Goal: Navigation & Orientation: Find specific page/section

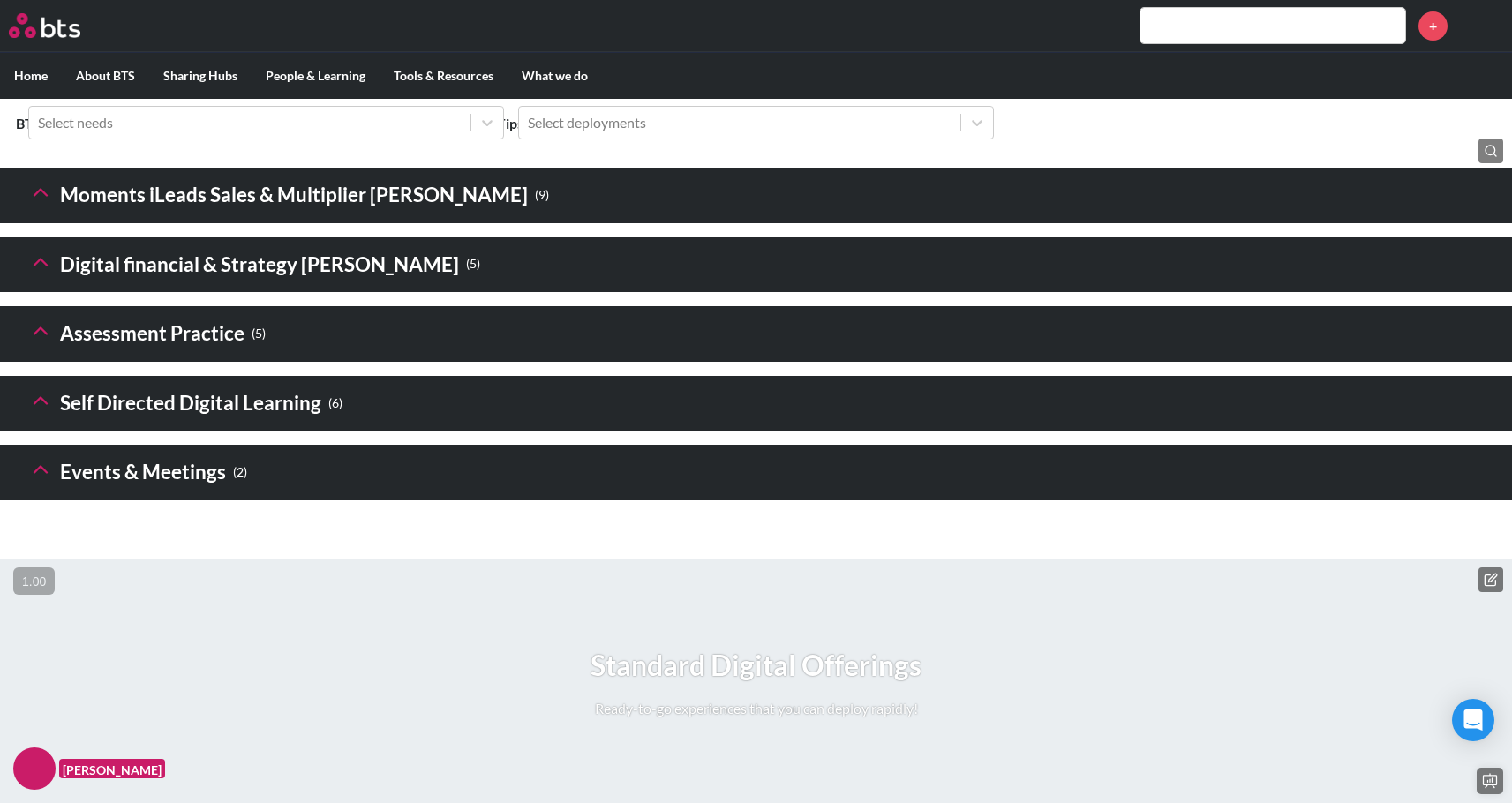
scroll to position [2483, 0]
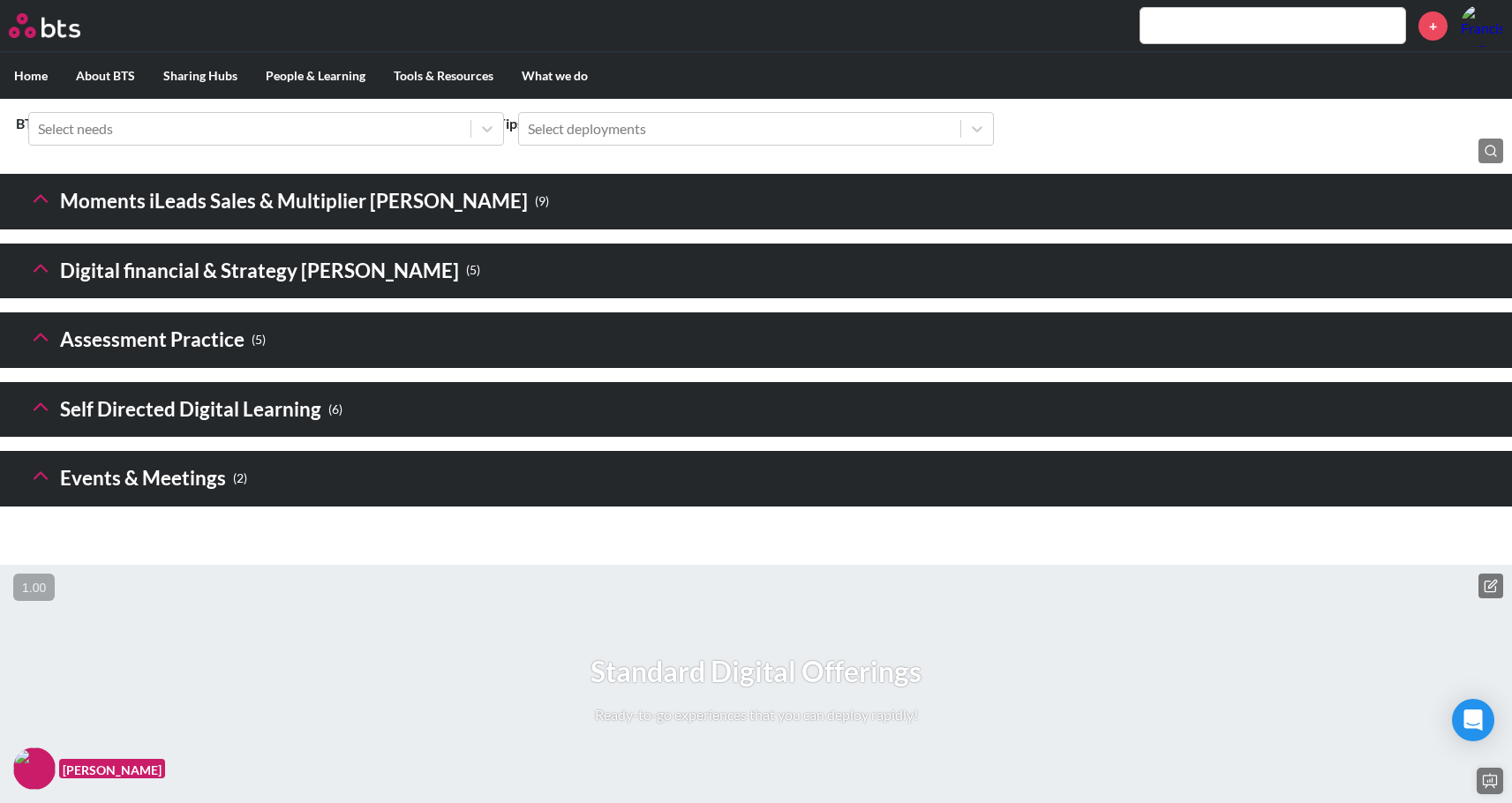
click at [37, 211] on icon at bounding box center [40, 198] width 24 height 24
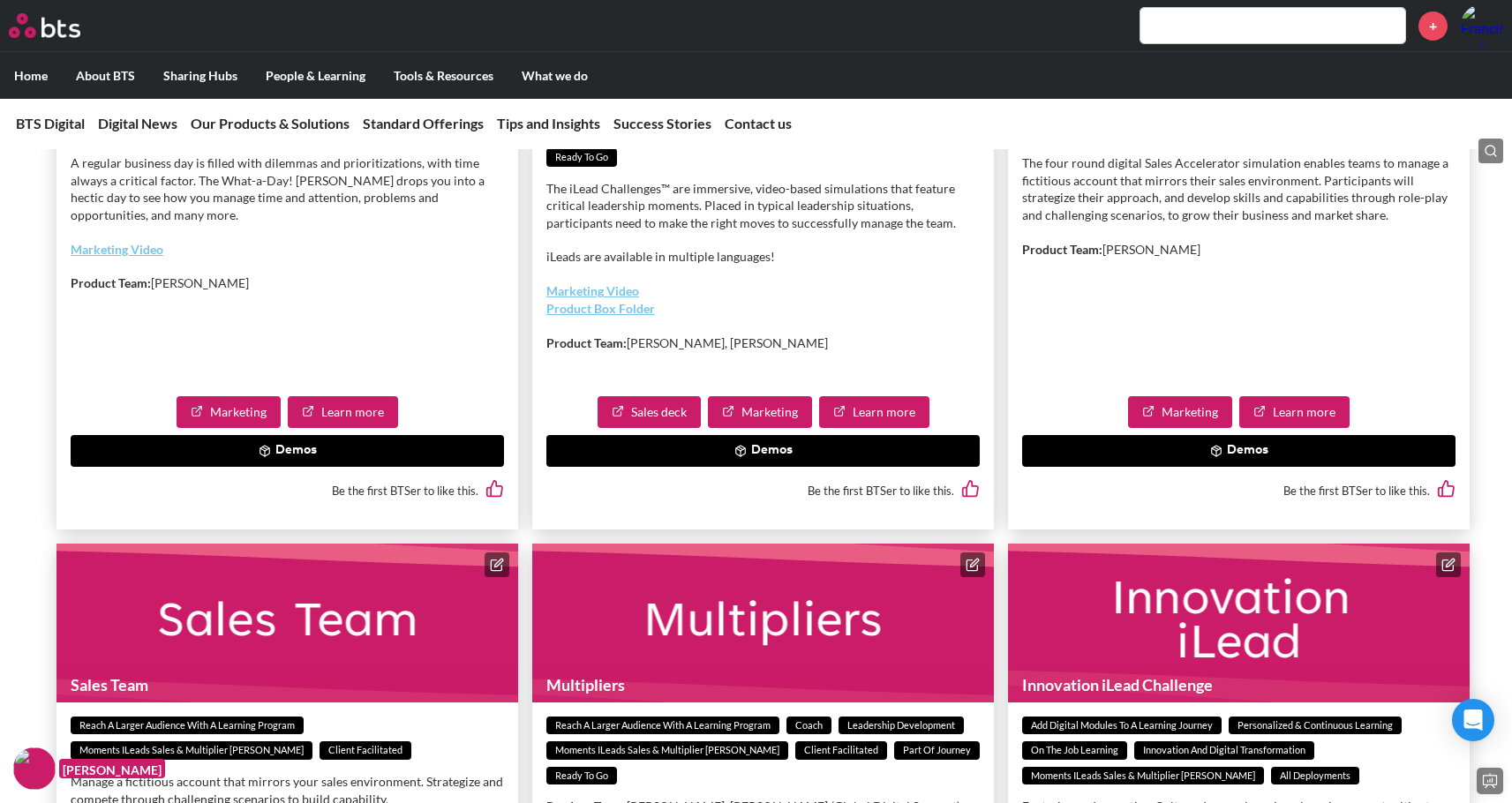
scroll to position [2841, 0]
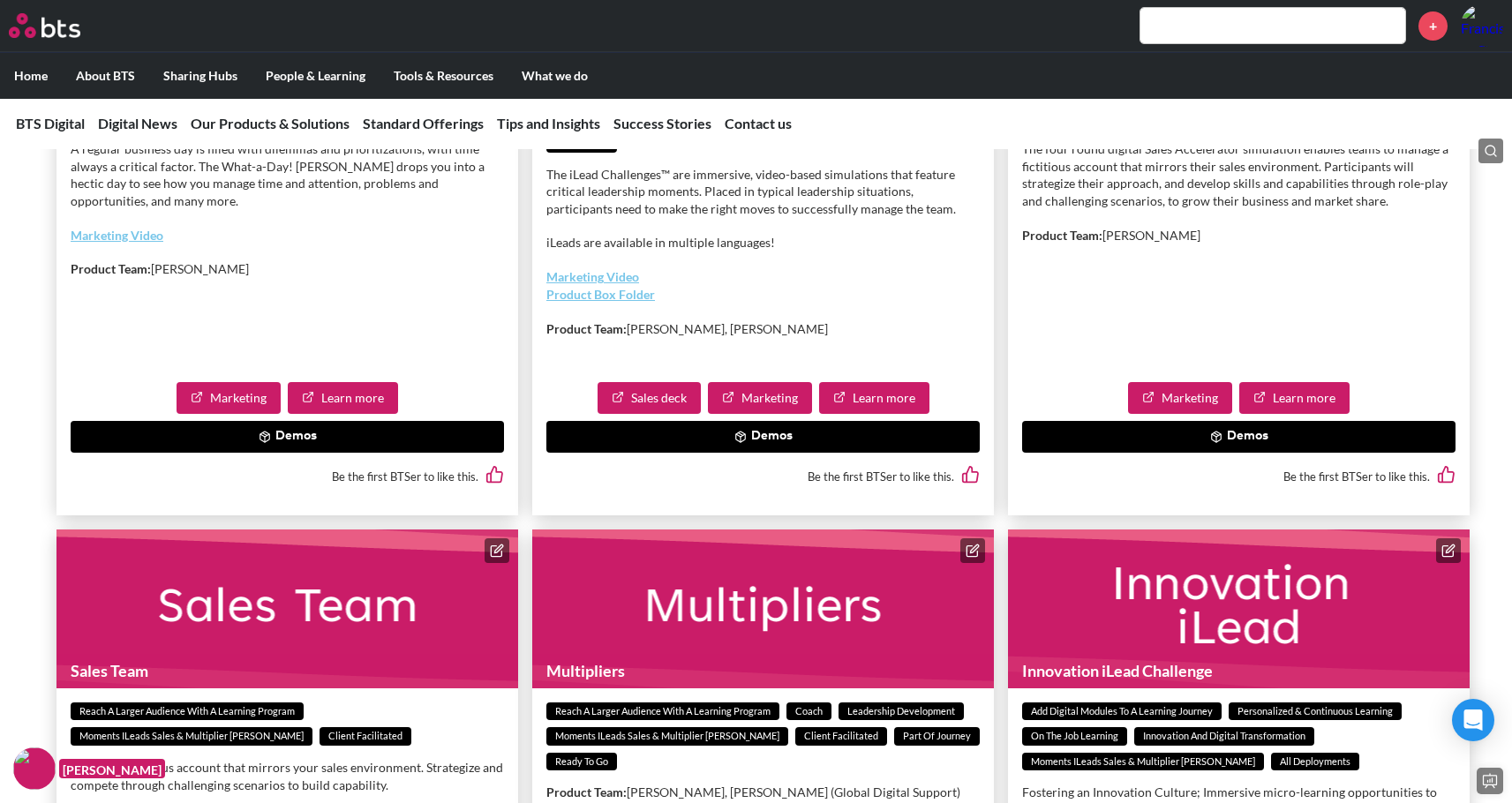
click at [344, 414] on link "Learn more" at bounding box center [342, 398] width 110 height 32
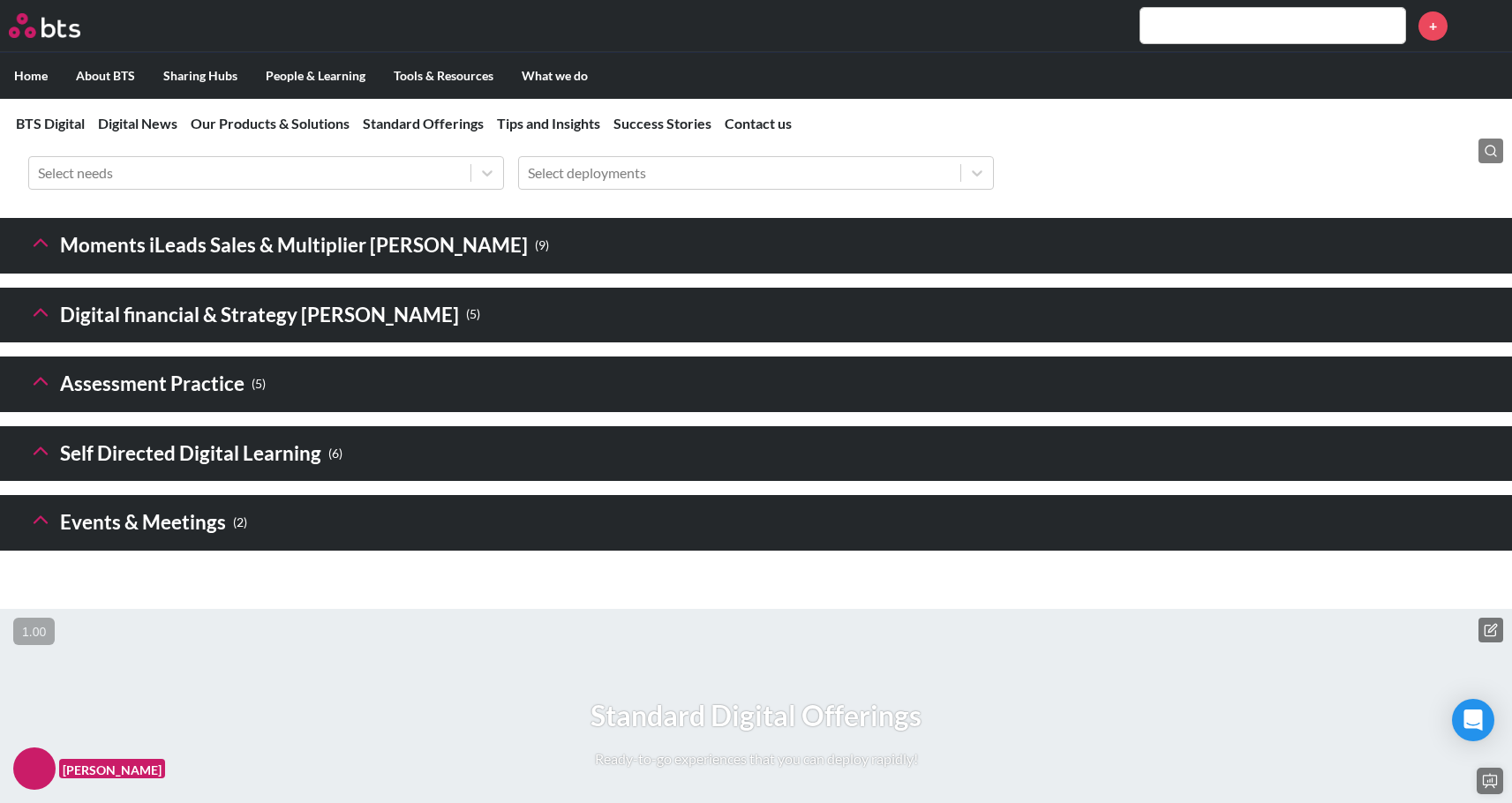
scroll to position [2637, 0]
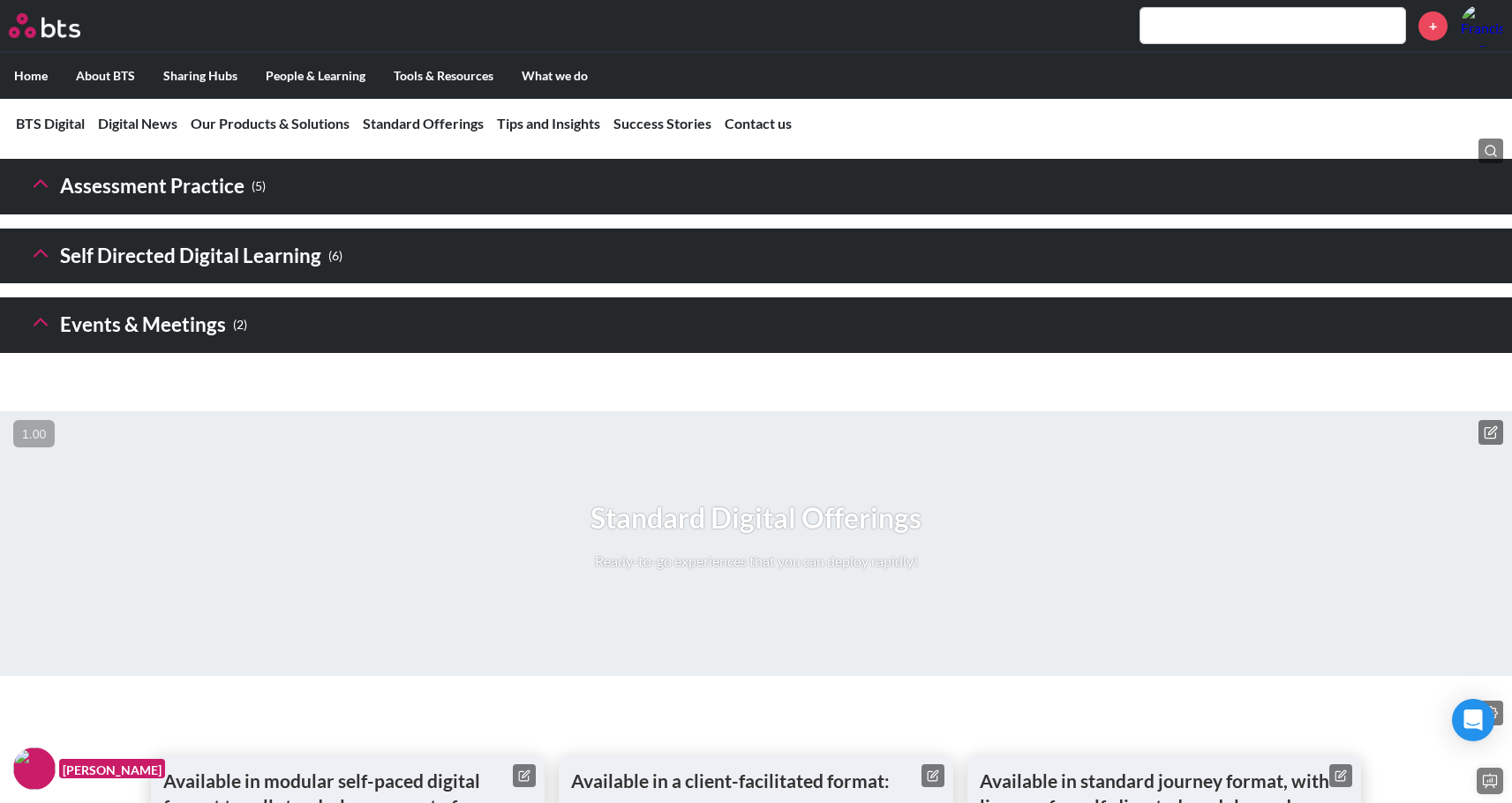
click at [49, 334] on icon at bounding box center [40, 322] width 24 height 24
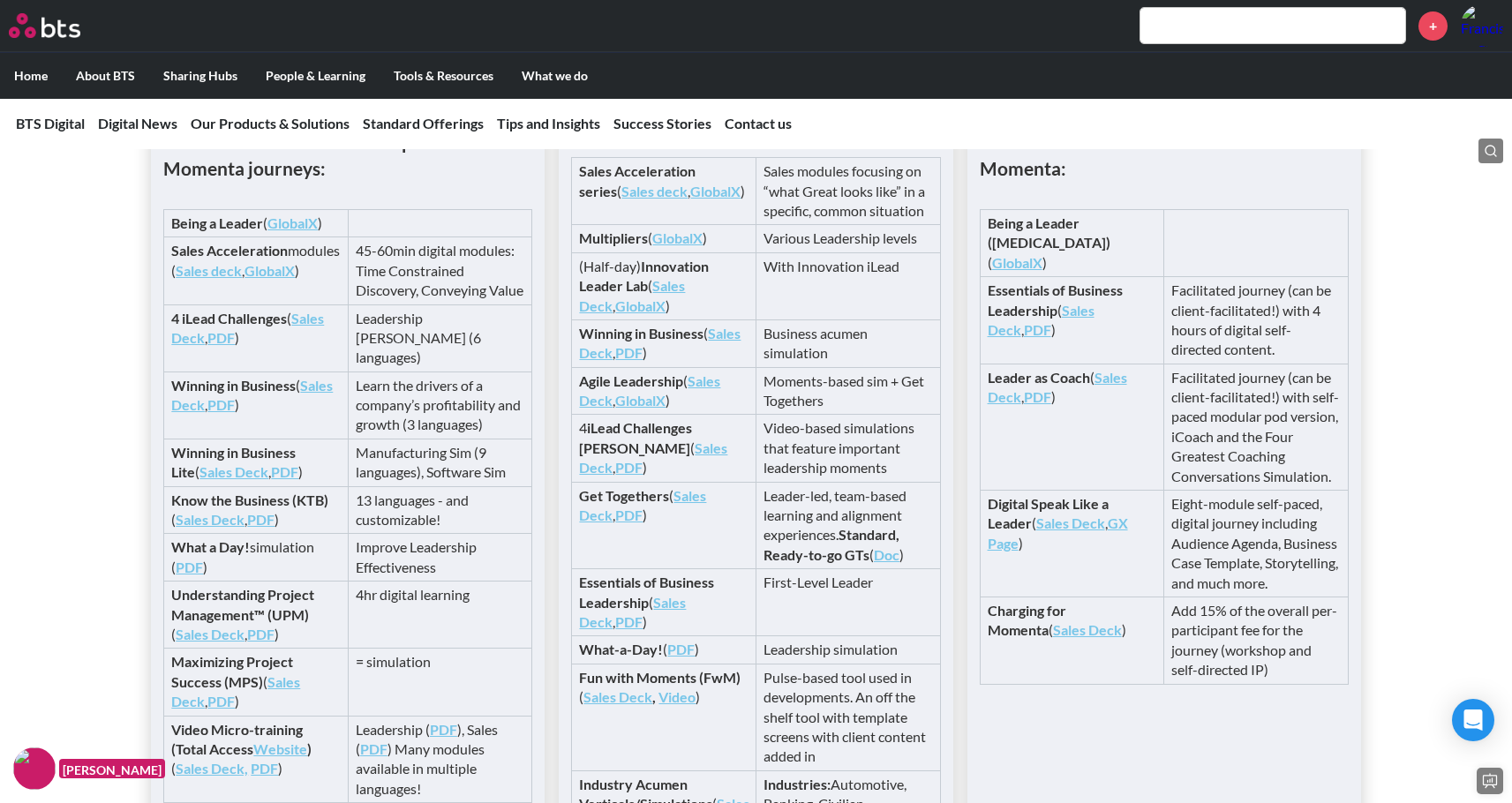
scroll to position [4239, 0]
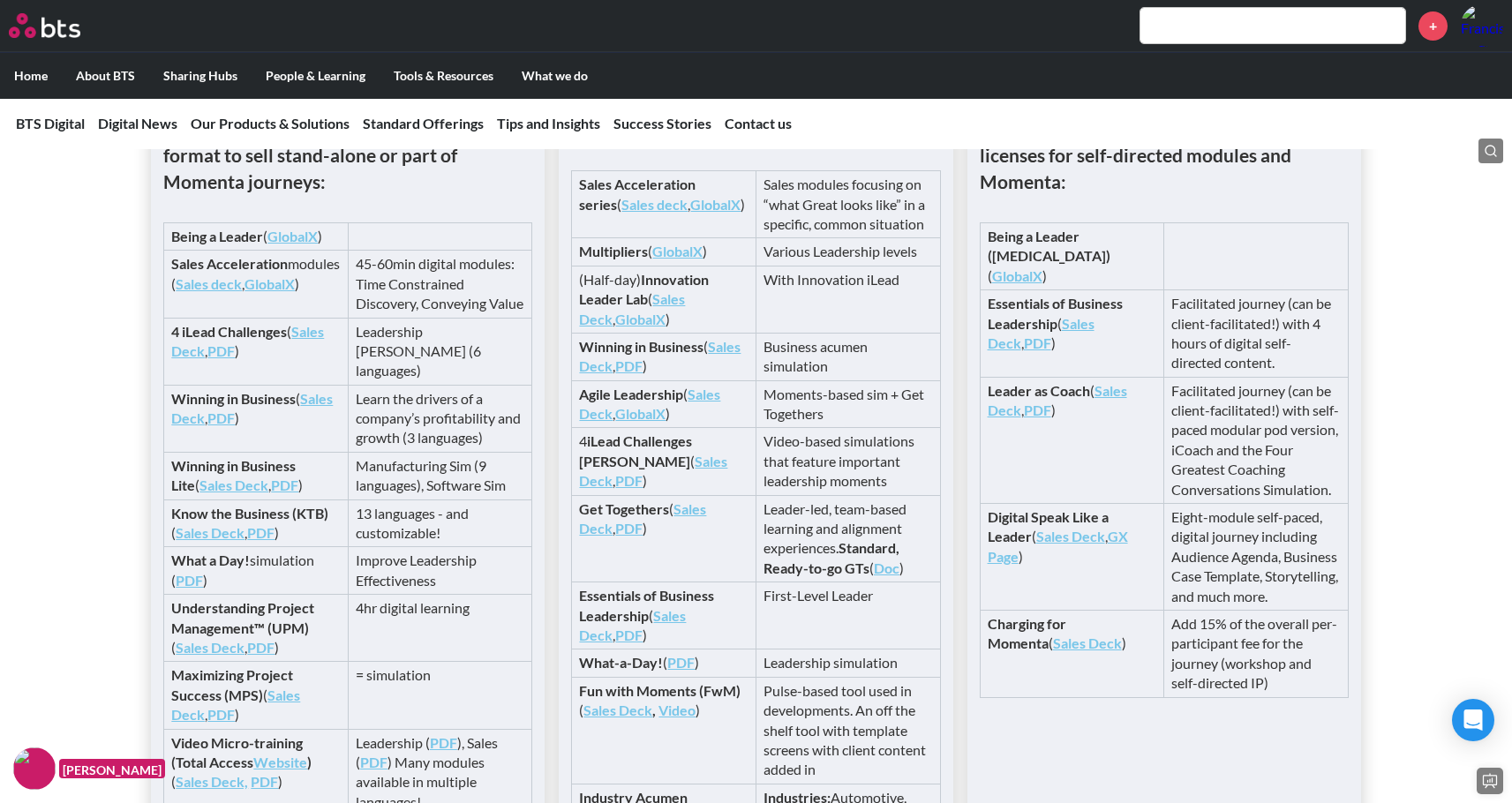
click at [934, 131] on icon at bounding box center [933, 124] width 12 height 12
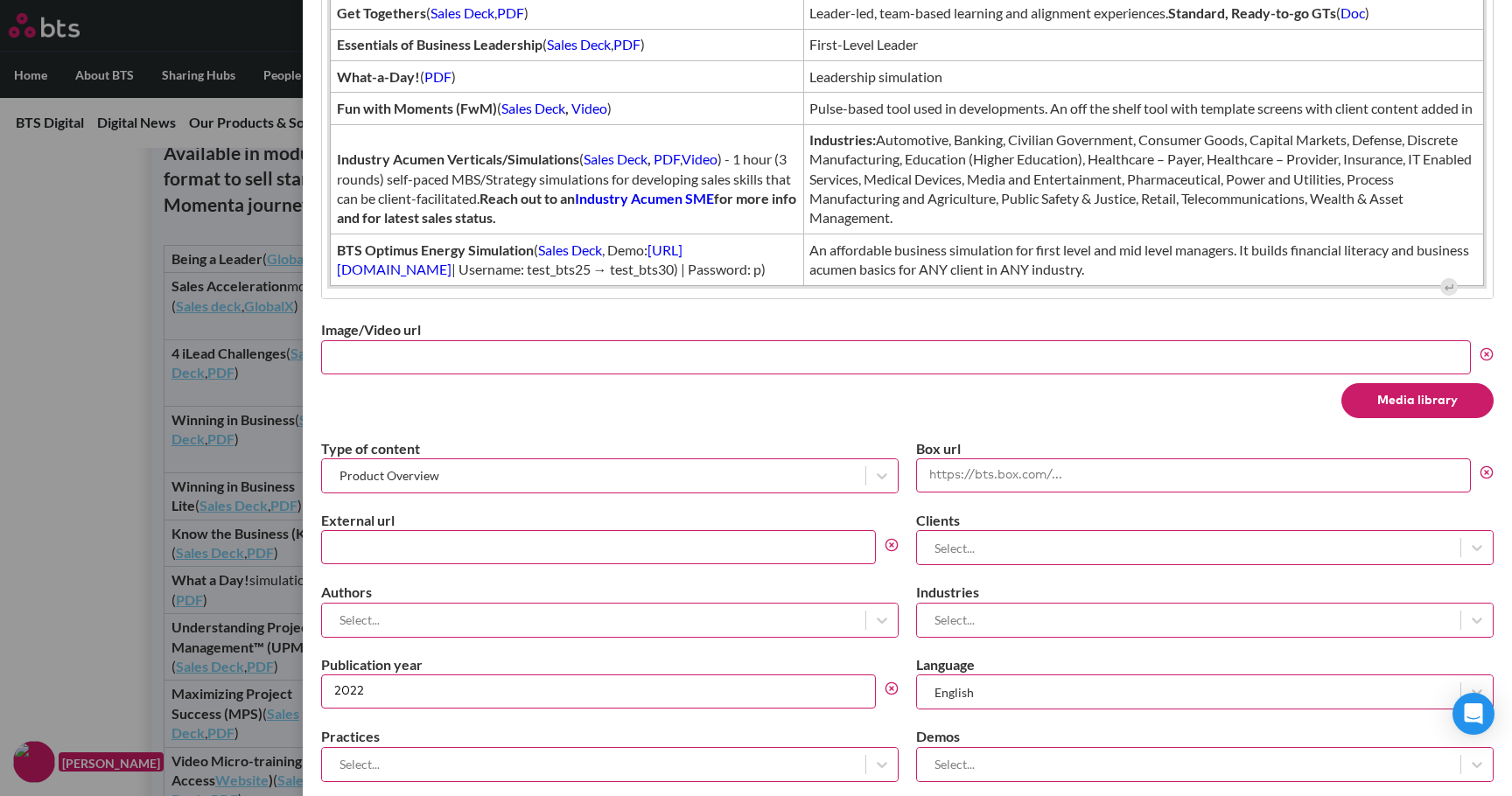
scroll to position [614, 0]
click at [64, 480] on label at bounding box center [756, 398] width 1512 height 796
click at [0, 0] on input "checkbox" at bounding box center [0, 0] width 0 height 0
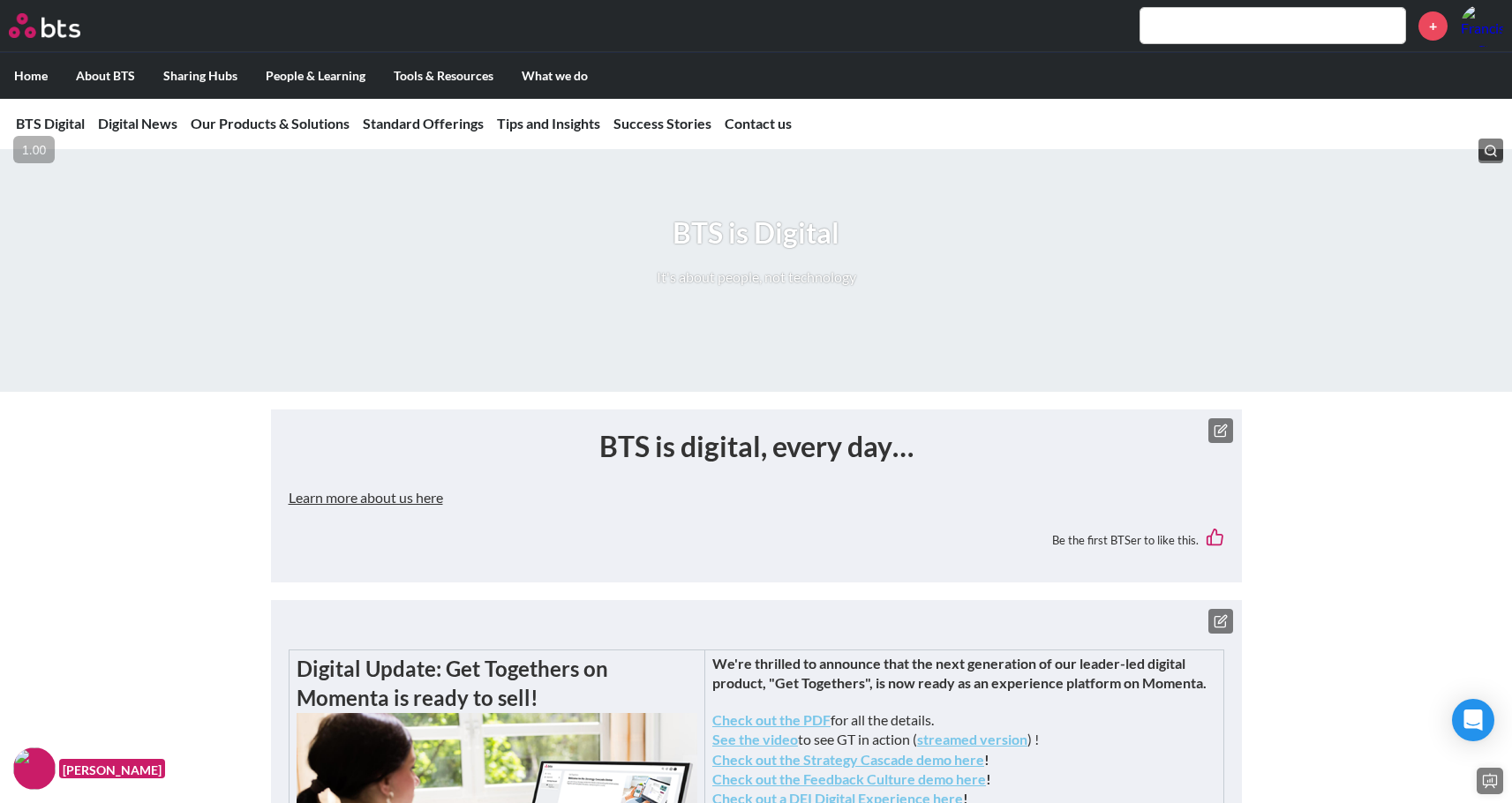
scroll to position [0, 0]
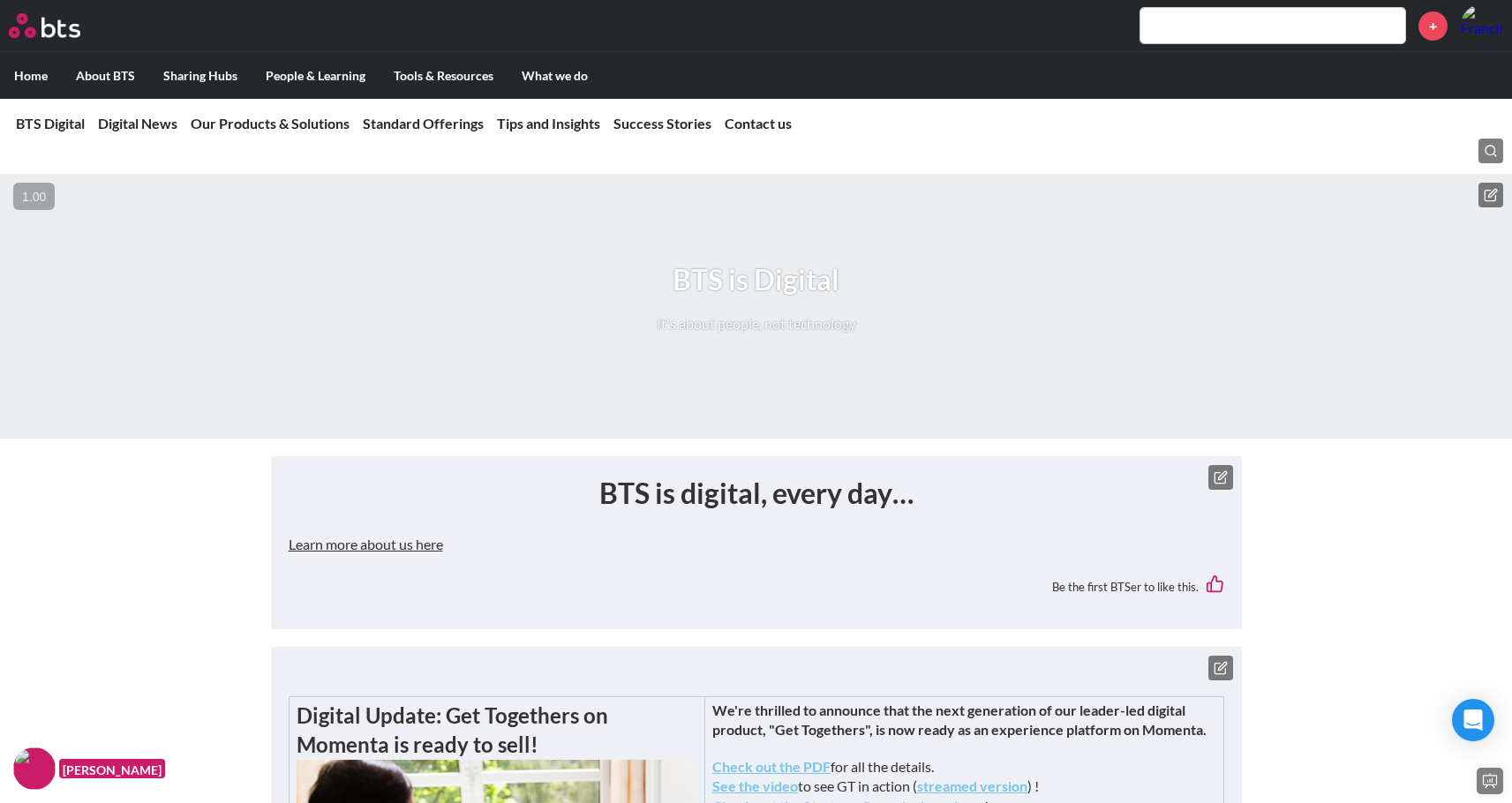
click at [655, 119] on link "Success Stories" at bounding box center [662, 123] width 98 height 17
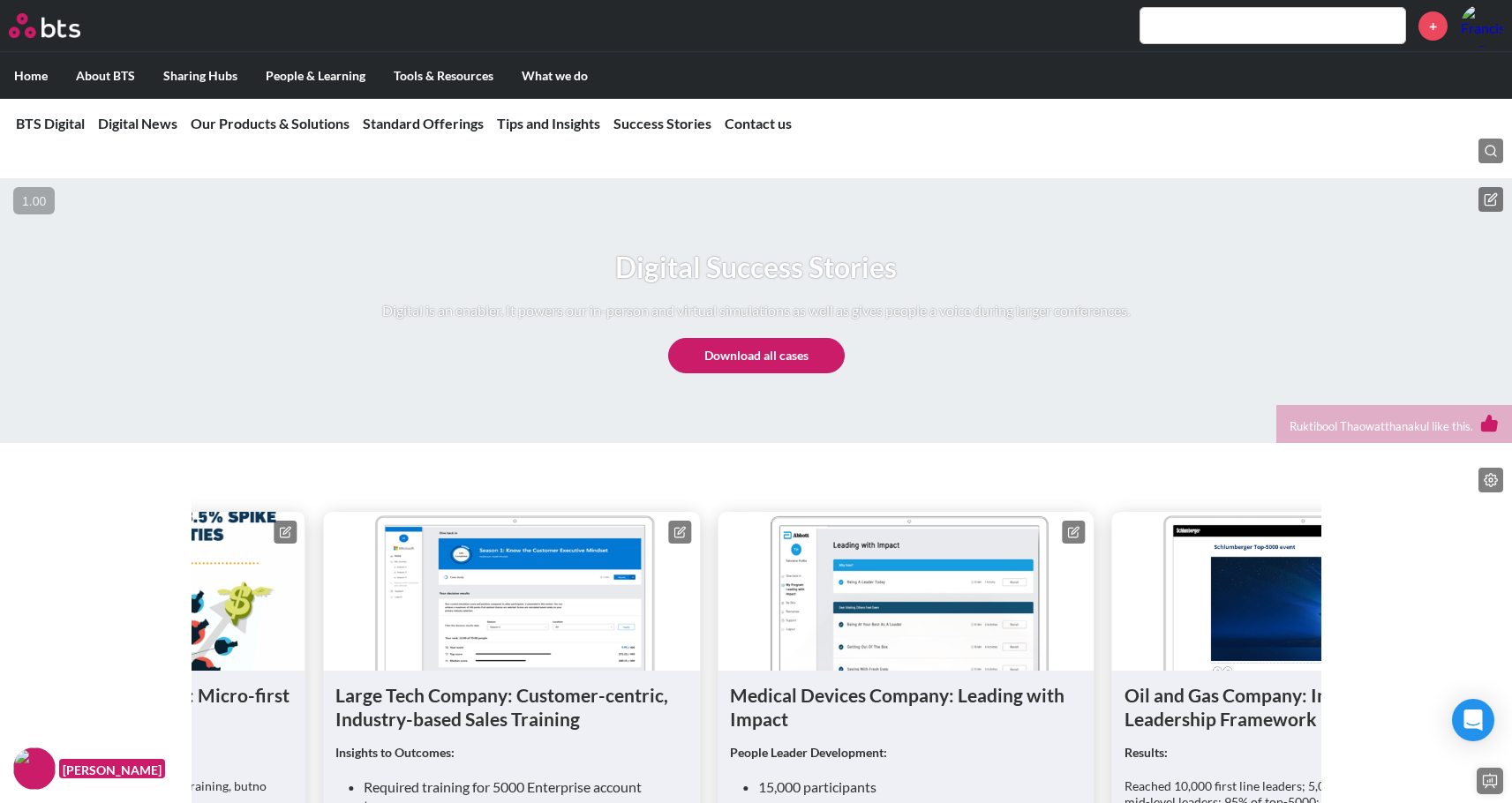
scroll to position [7659, 0]
